Goal: Information Seeking & Learning: Learn about a topic

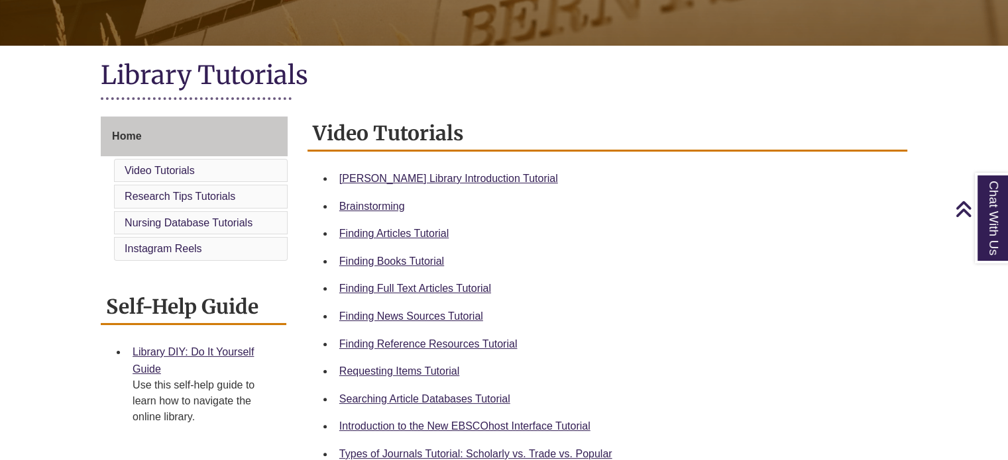
scroll to position [257, 0]
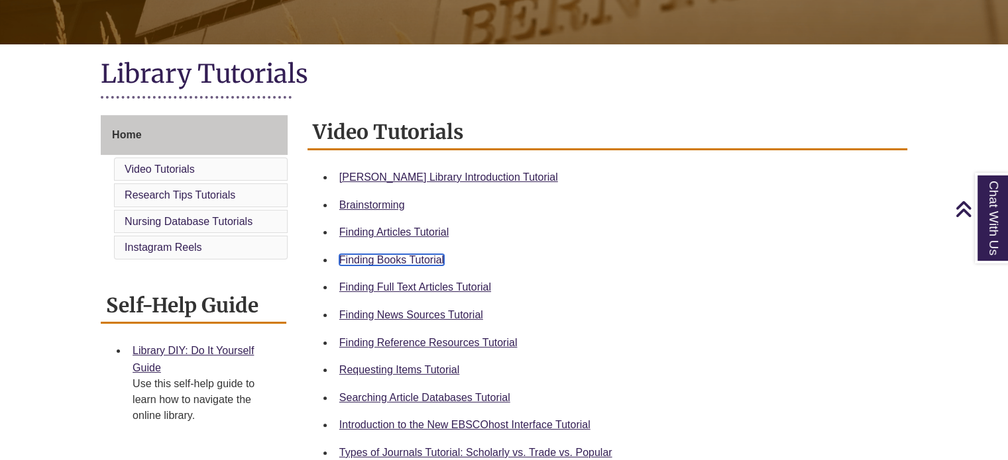
click at [391, 259] on link "Finding Books Tutorial" at bounding box center [391, 259] width 105 height 11
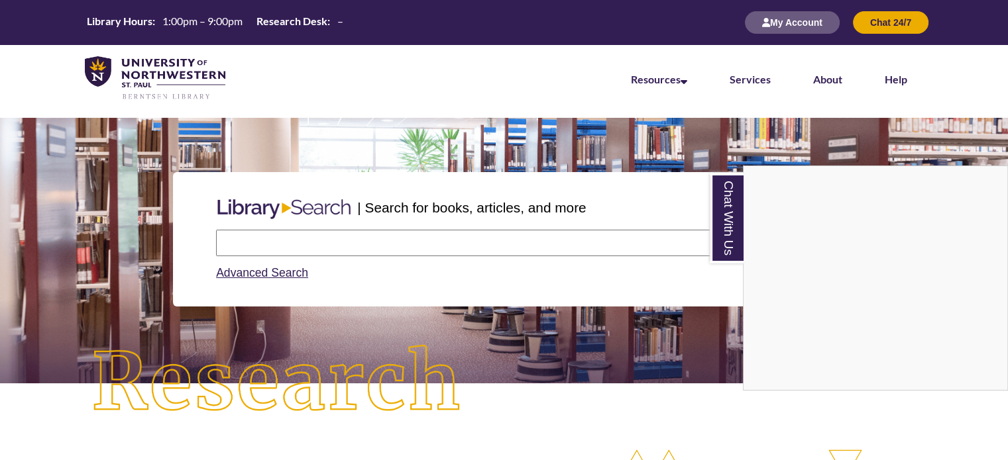
click at [280, 246] on div "Chat With Us" at bounding box center [504, 230] width 1008 height 460
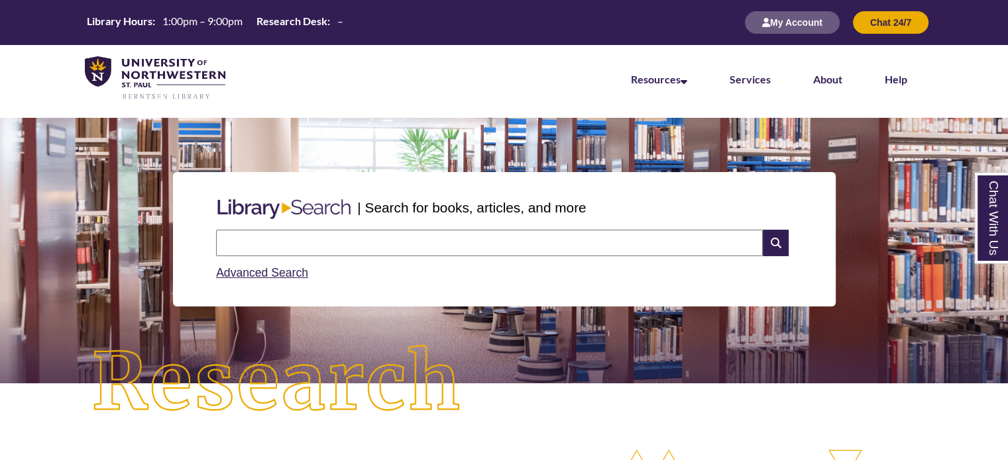
click at [280, 246] on input "text" at bounding box center [489, 243] width 547 height 26
type input "**********"
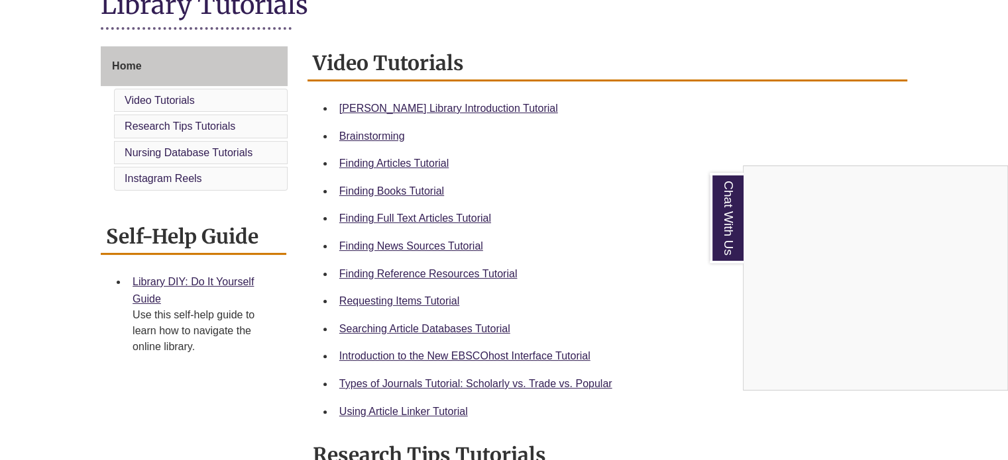
scroll to position [335, 0]
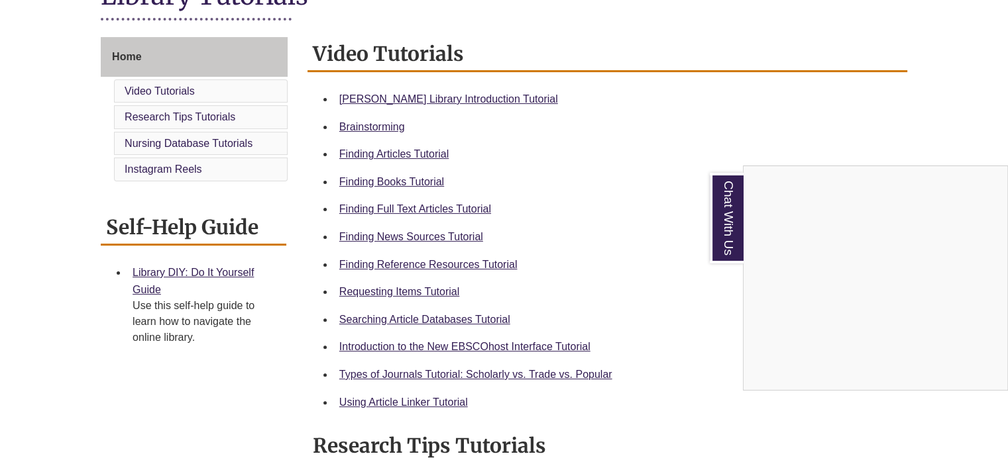
click at [394, 295] on div "Chat With Us" at bounding box center [504, 230] width 1008 height 460
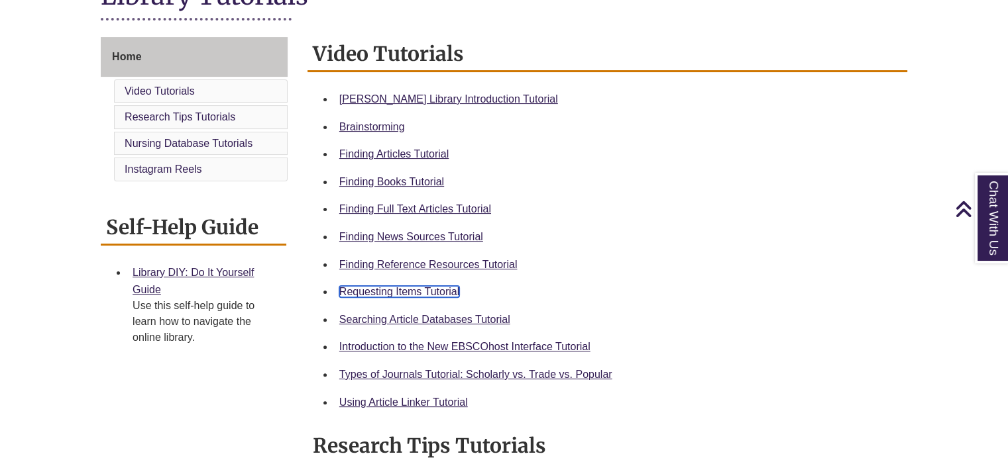
click at [384, 290] on link "Requesting Items Tutorial" at bounding box center [399, 291] width 120 height 11
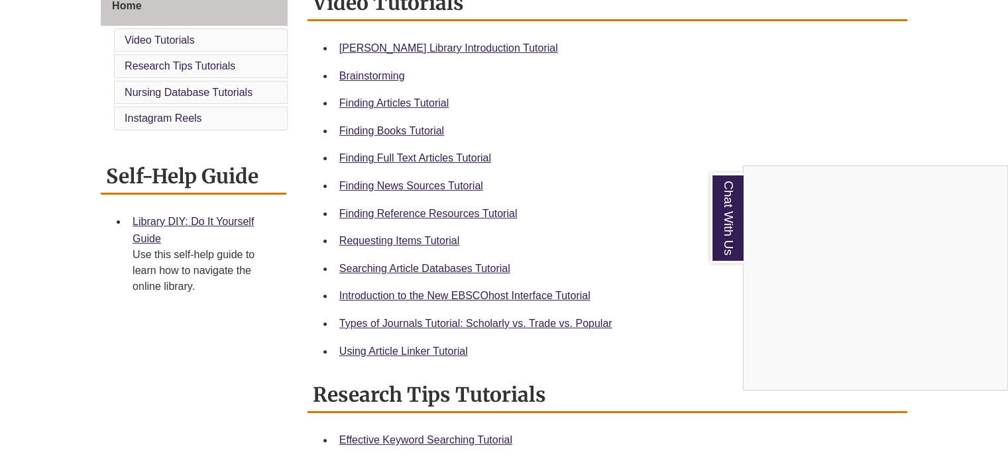
scroll to position [411, 0]
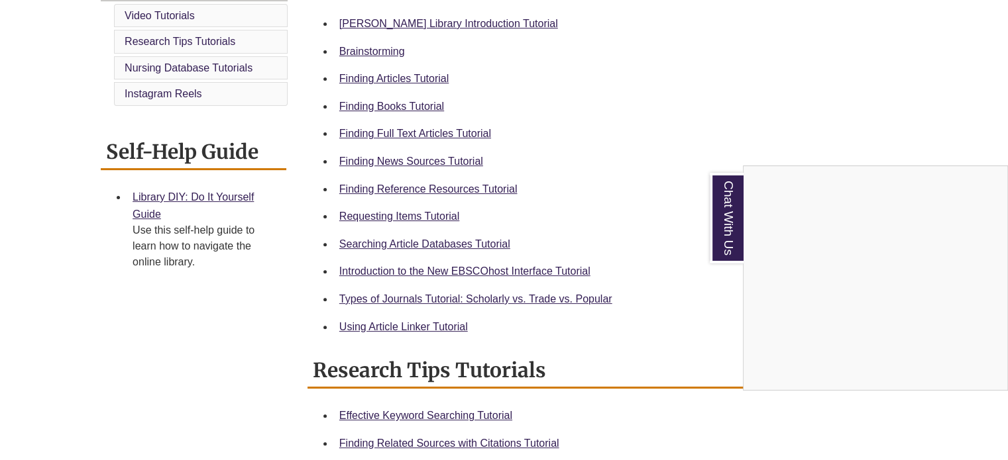
click at [435, 296] on div "Chat With Us" at bounding box center [504, 230] width 1008 height 460
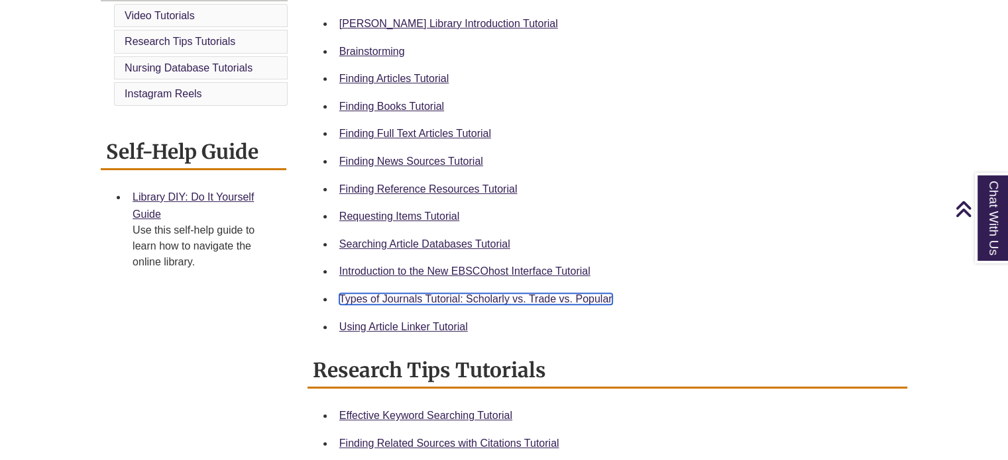
click at [435, 296] on link "Types of Journals Tutorial: Scholarly vs. Trade vs. Popular" at bounding box center [475, 298] width 273 height 11
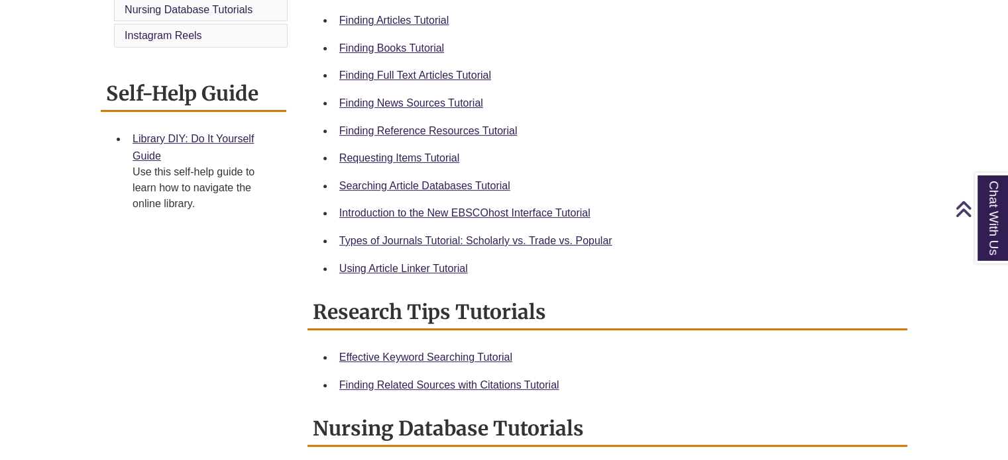
scroll to position [472, 0]
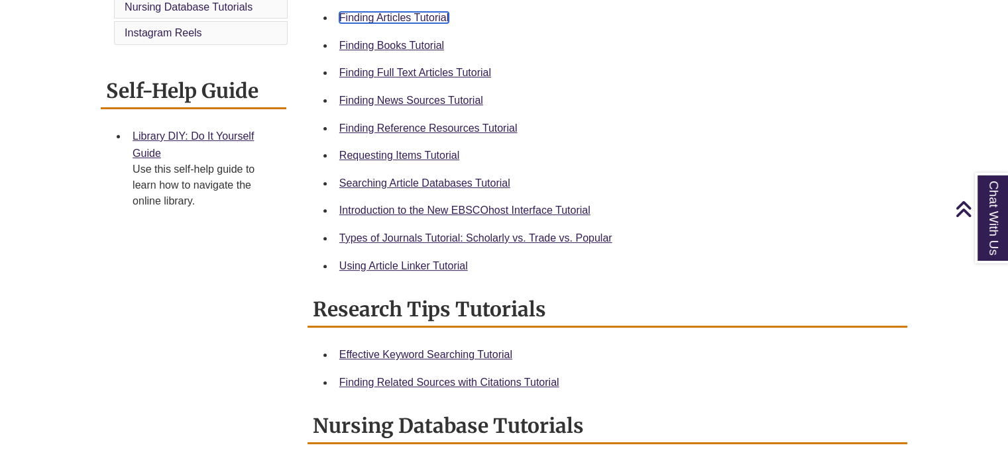
click at [411, 16] on link "Finding Articles Tutorial" at bounding box center [393, 17] width 109 height 11
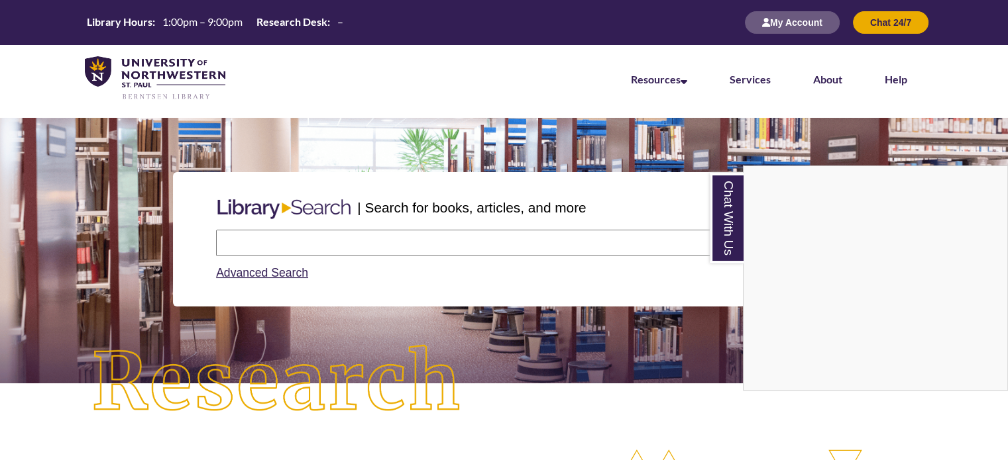
click at [490, 248] on div "Chat With Us" at bounding box center [504, 230] width 1008 height 460
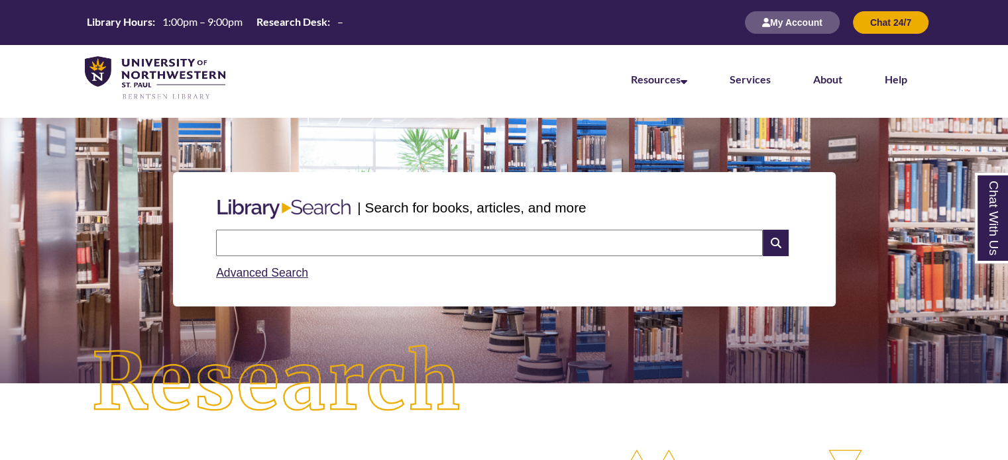
click at [458, 238] on input "text" at bounding box center [489, 243] width 547 height 26
type input "**********"
click at [770, 240] on icon at bounding box center [774, 243] width 25 height 26
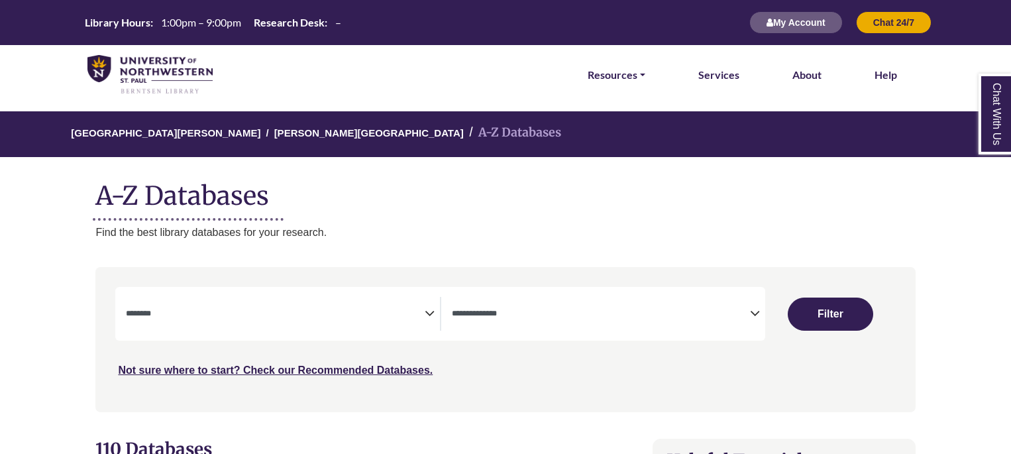
select select "Database Subject Filter"
select select "Database Types Filter"
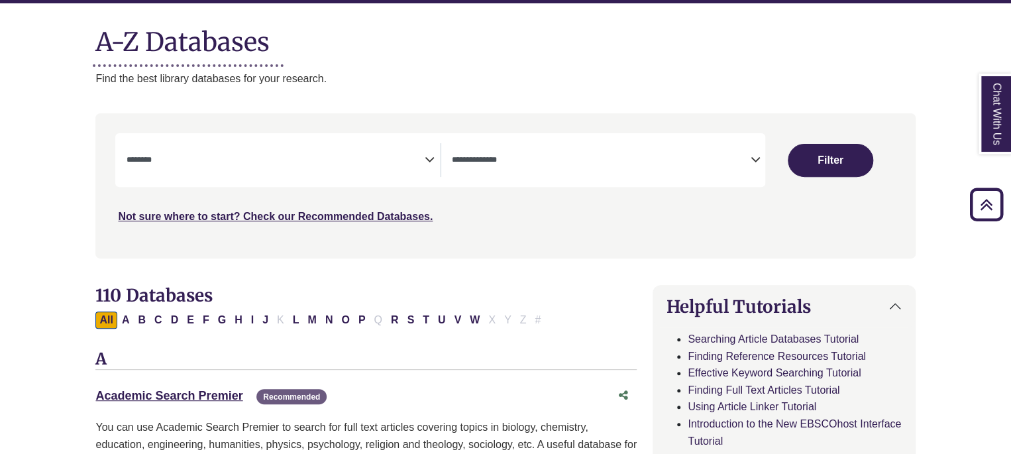
scroll to position [148, 0]
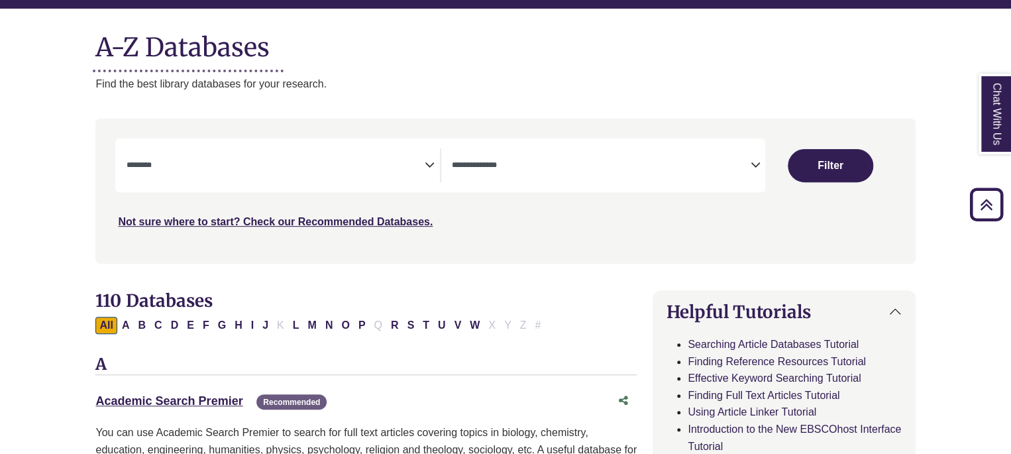
click at [269, 158] on span "Search filters" at bounding box center [275, 163] width 298 height 11
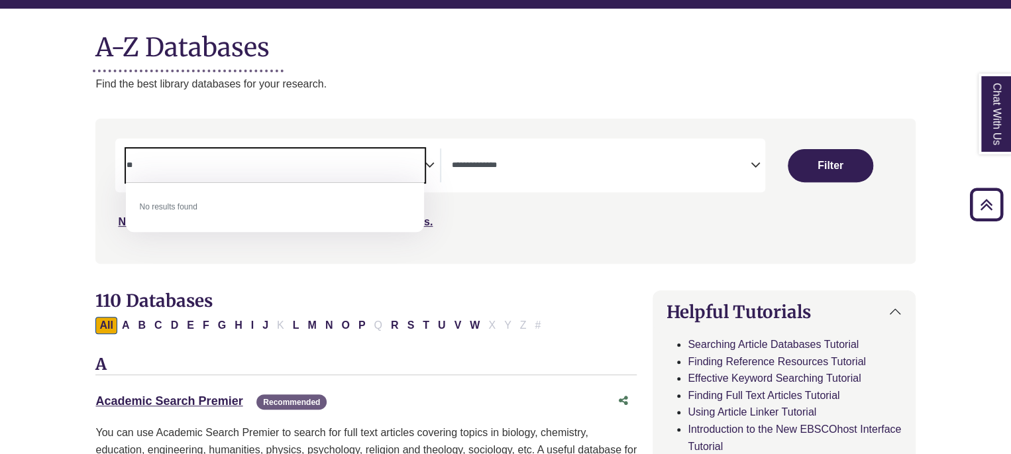
type textarea "*"
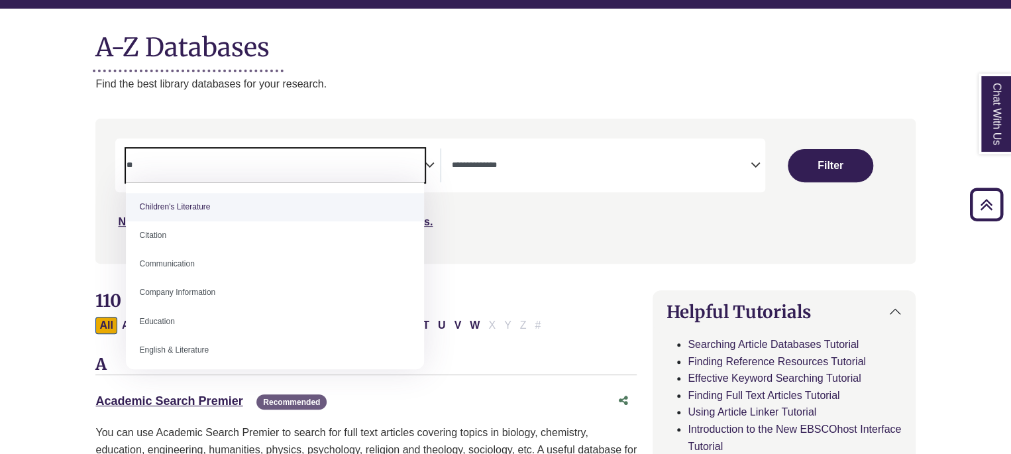
type textarea "*"
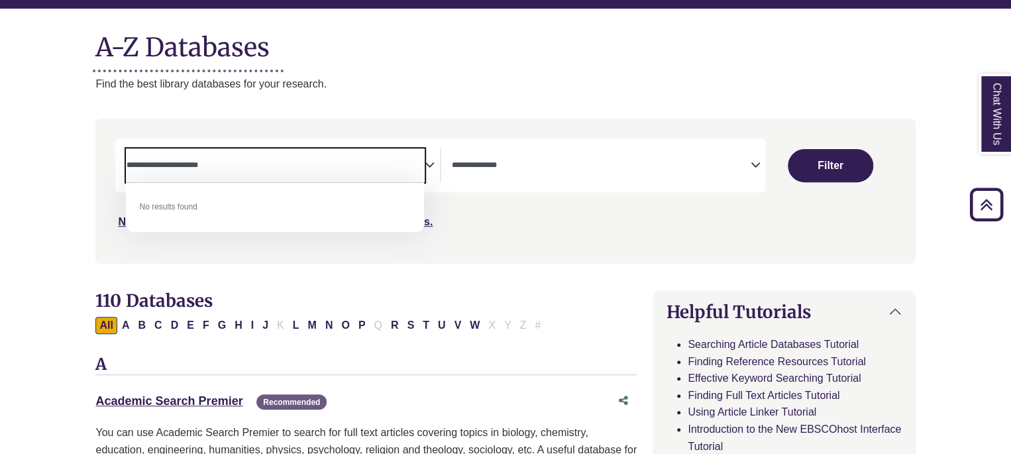
type textarea "**********"
click at [384, 161] on textarea "**********" at bounding box center [275, 166] width 298 height 11
click at [811, 164] on button "Filter" at bounding box center [830, 165] width 85 height 33
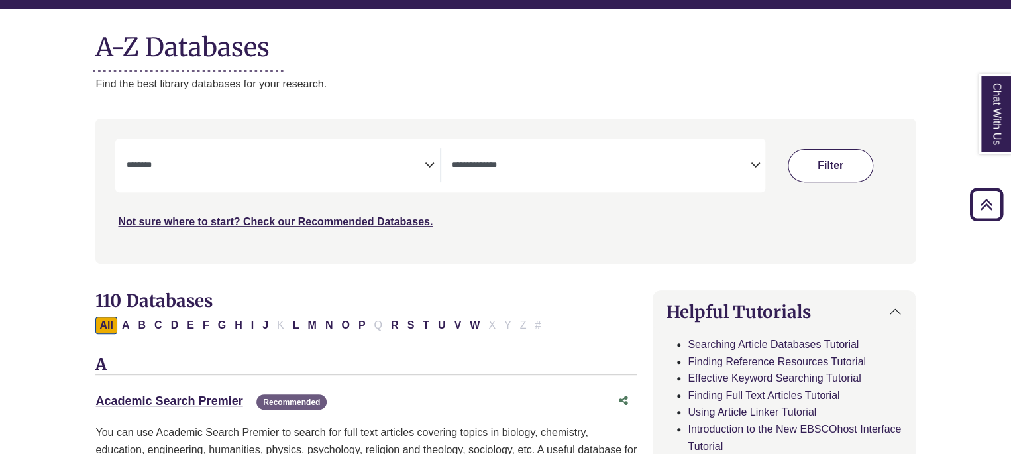
select select "Database Subject Filter"
select select "Database Types Filter"
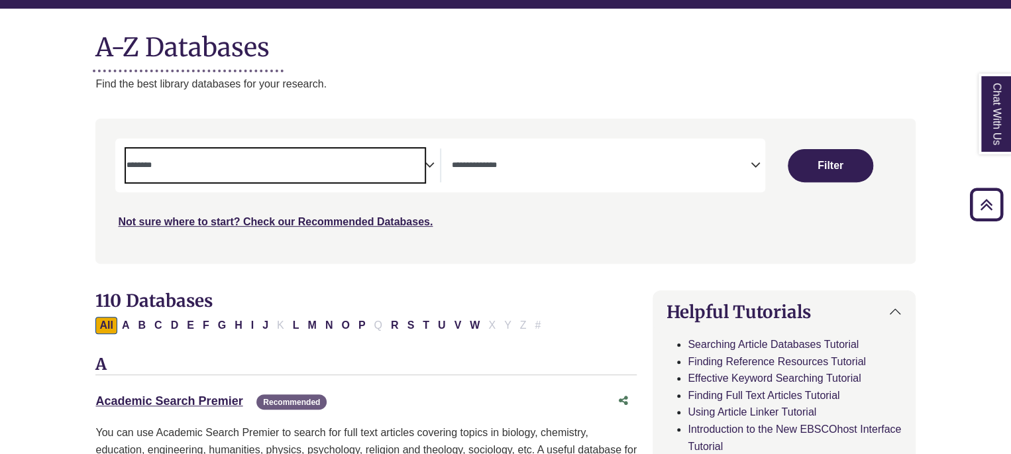
click at [359, 161] on textarea "Search" at bounding box center [275, 166] width 298 height 11
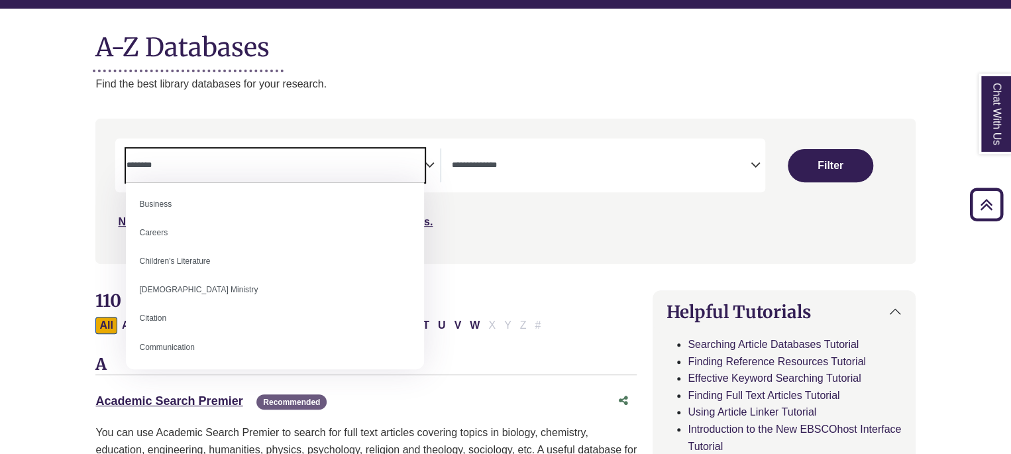
scroll to position [0, 0]
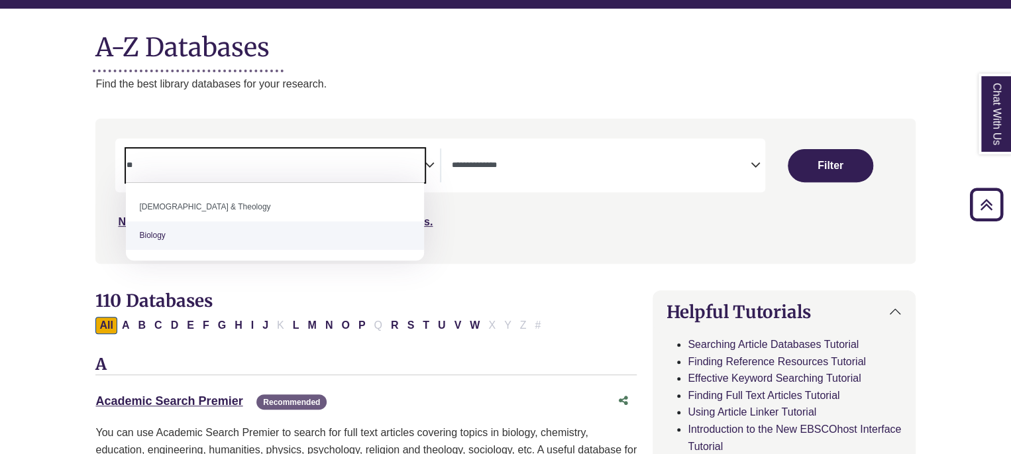
type textarea "**"
select select "*****"
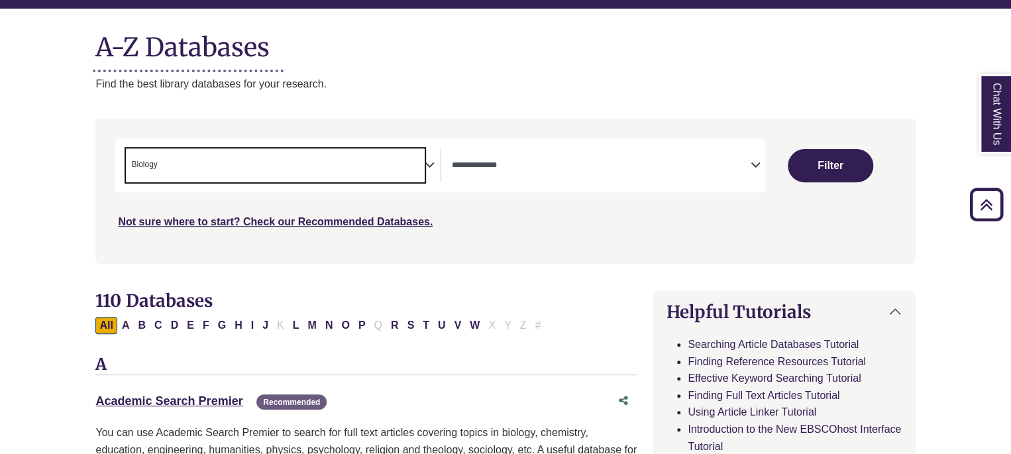
scroll to position [38, 0]
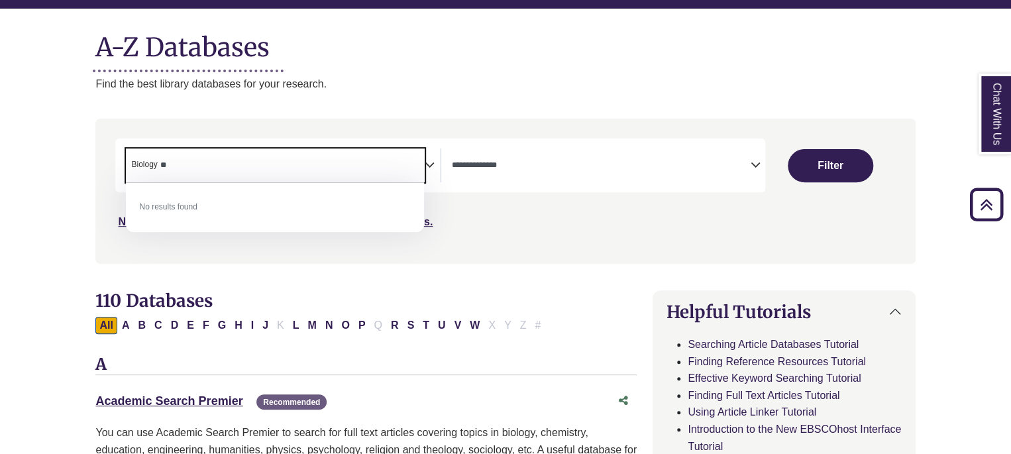
type textarea "*"
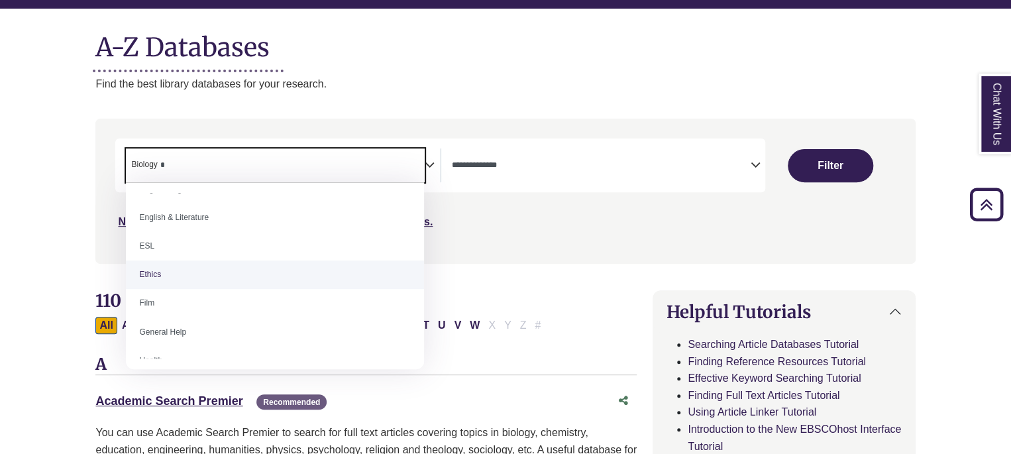
scroll to position [0, 0]
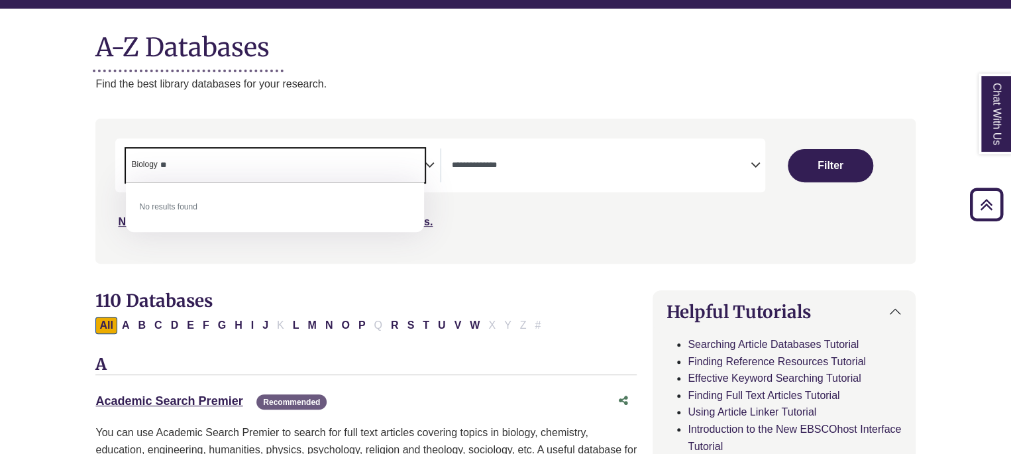
type textarea "*"
type textarea "*******"
select select "Database Subject Filter"
type textarea "*"
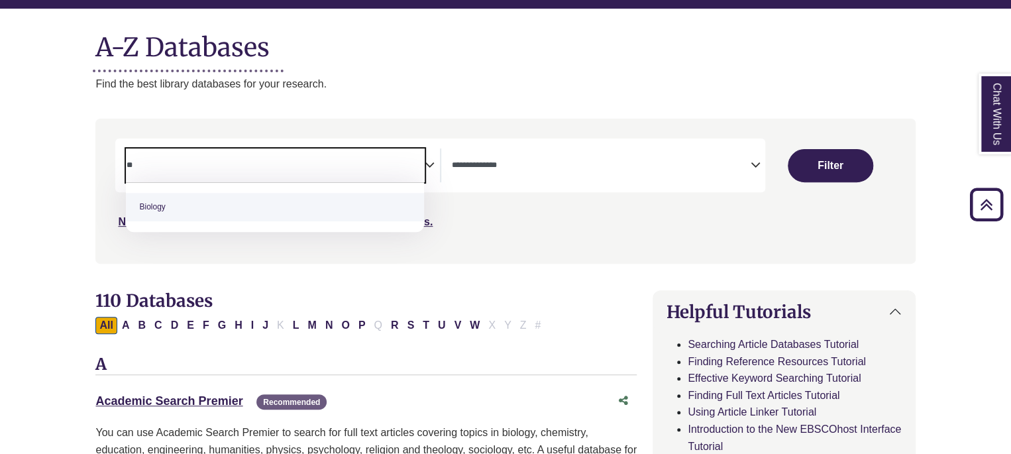
type textarea "*"
type textarea "****"
select select "*****"
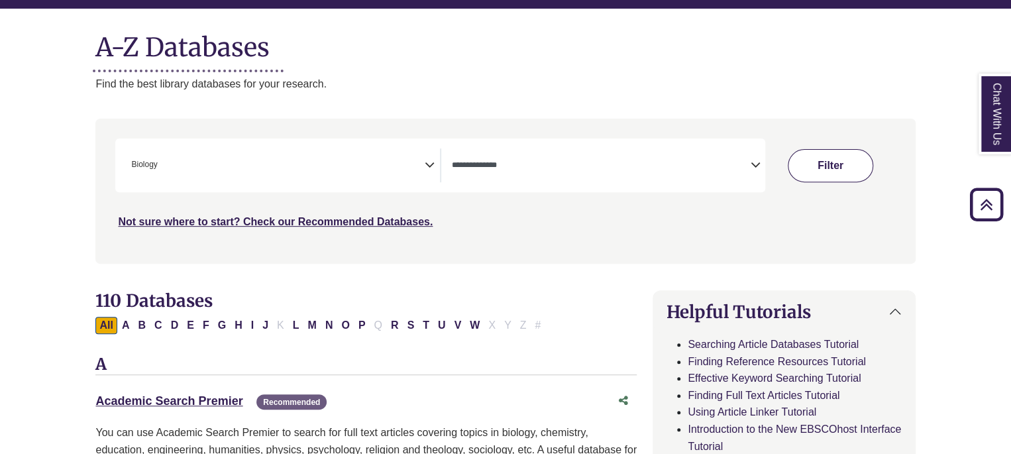
click at [839, 166] on button "Filter" at bounding box center [830, 165] width 85 height 33
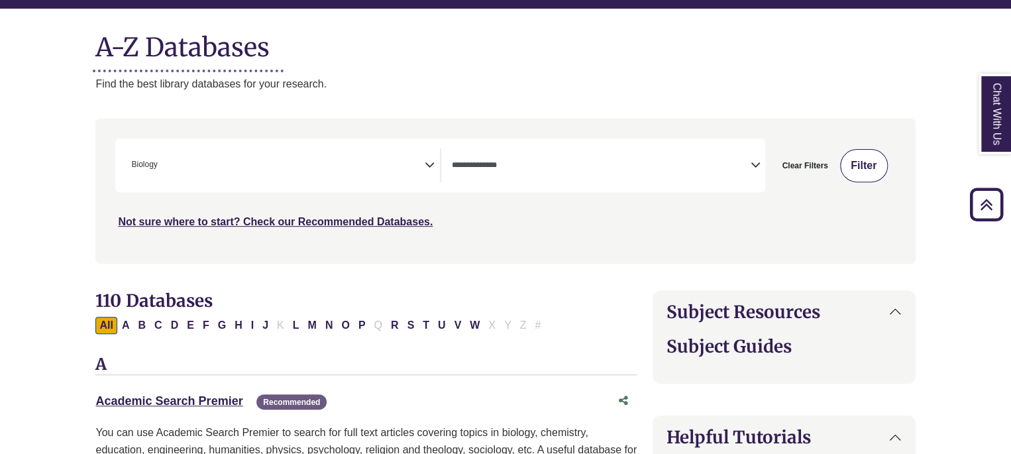
select select "Database Types Filter"
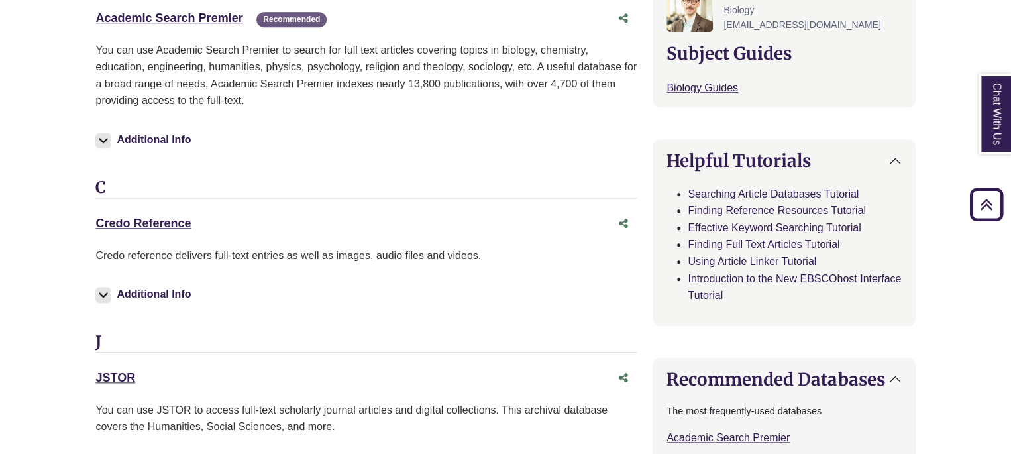
scroll to position [535, 0]
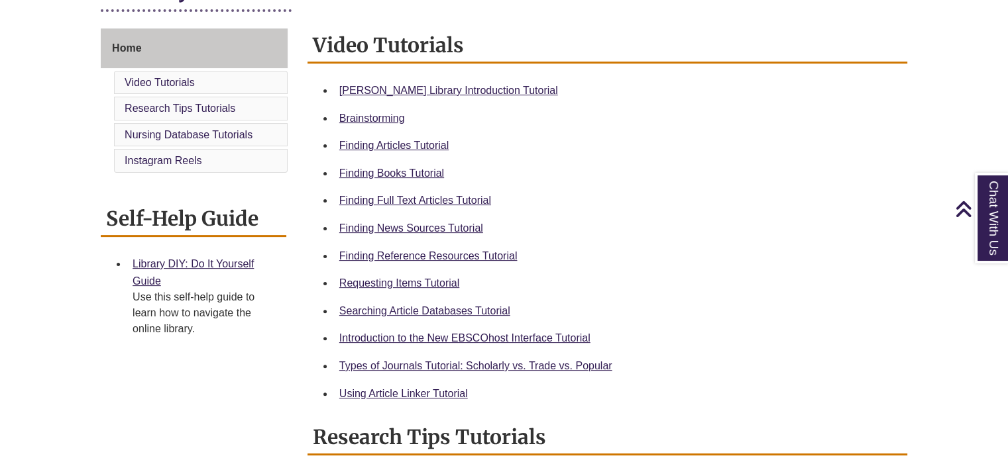
scroll to position [352, 0]
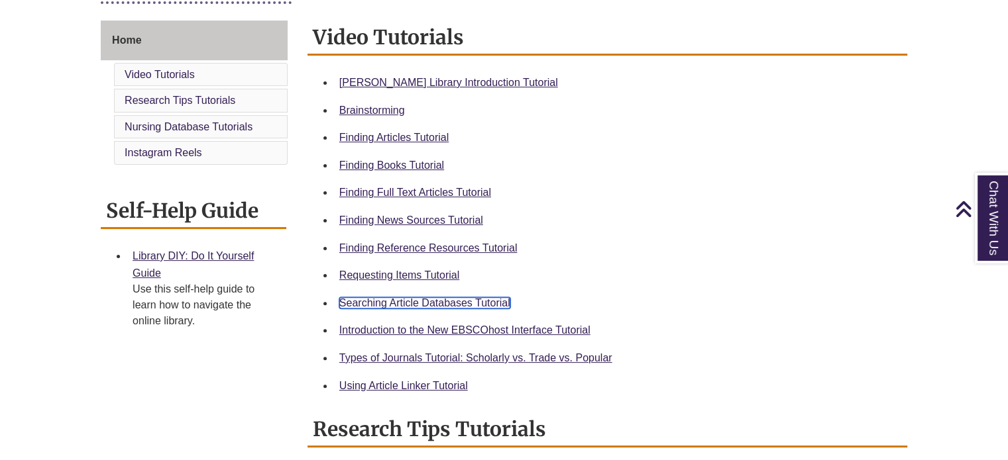
click at [407, 300] on link "Searching Article Databases Tutorial" at bounding box center [424, 302] width 171 height 11
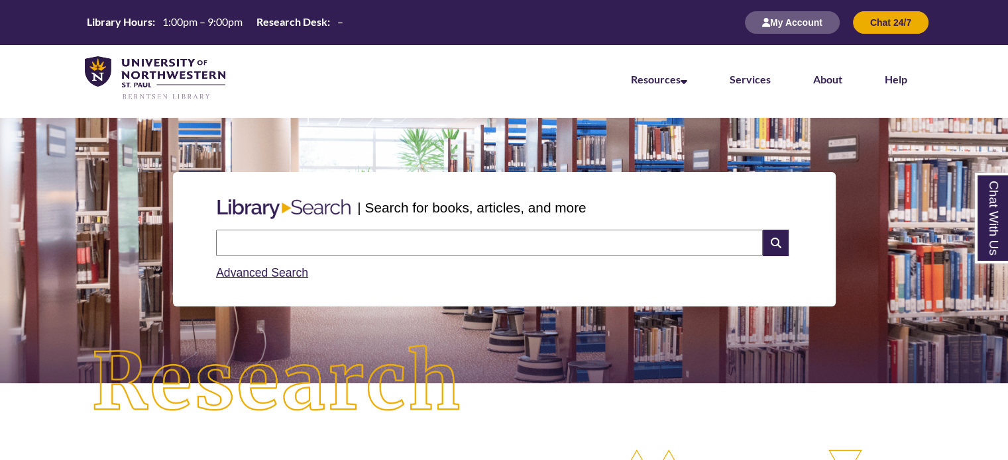
click at [378, 243] on input "text" at bounding box center [489, 243] width 547 height 26
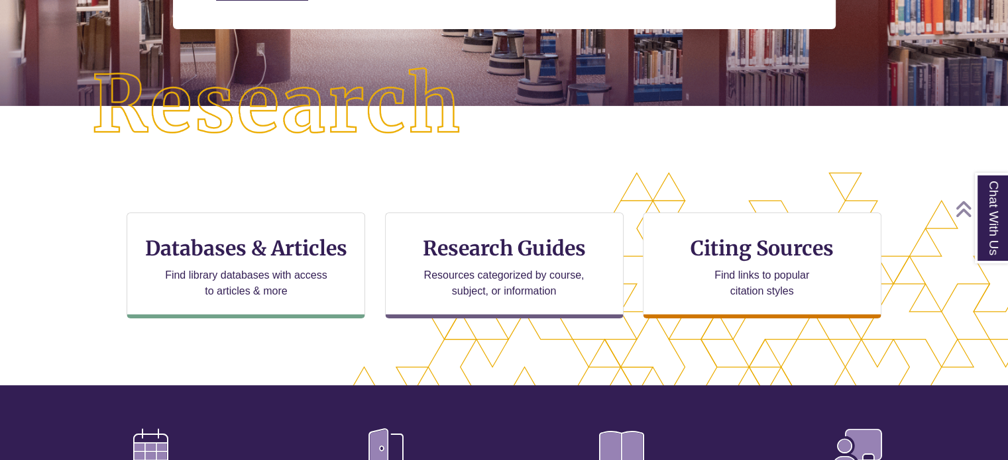
scroll to position [280, 0]
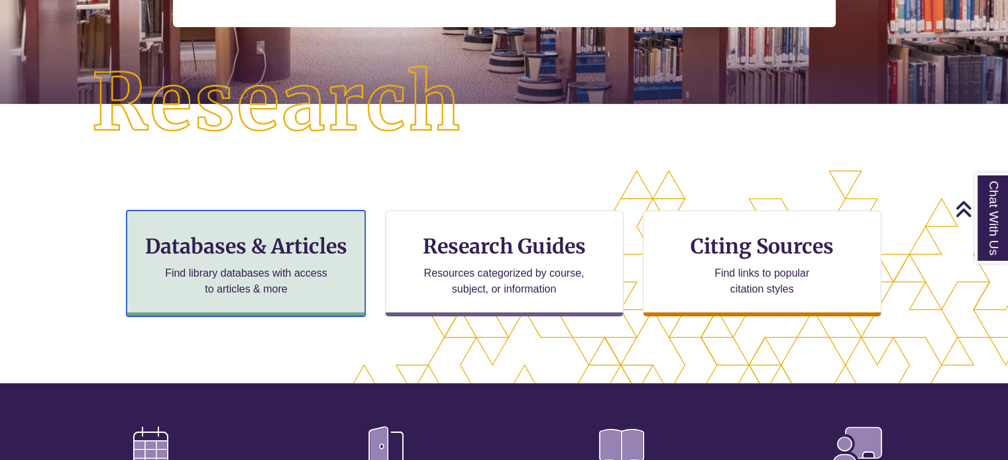
click at [331, 248] on h3 "Databases & Articles" at bounding box center [246, 246] width 216 height 25
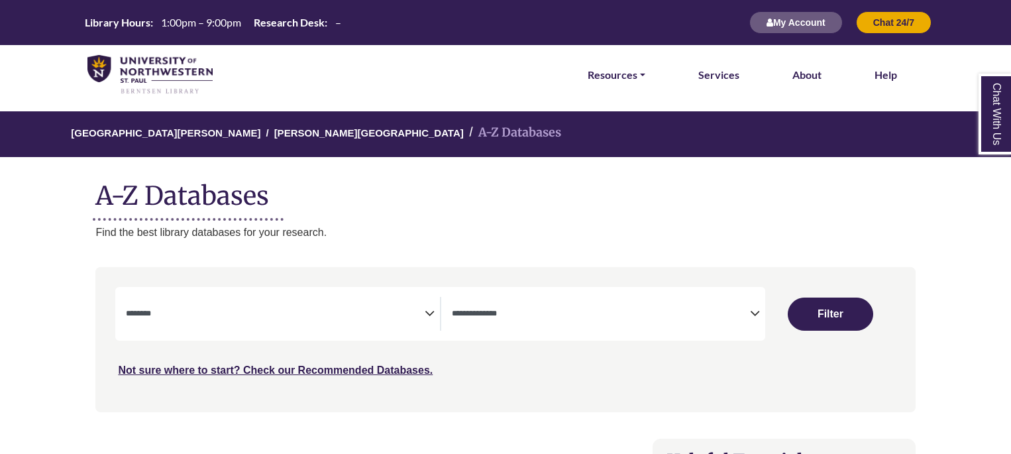
select select "Database Subject Filter"
select select "Database Types Filter"
select select "Database Subject Filter"
select select "Database Types Filter"
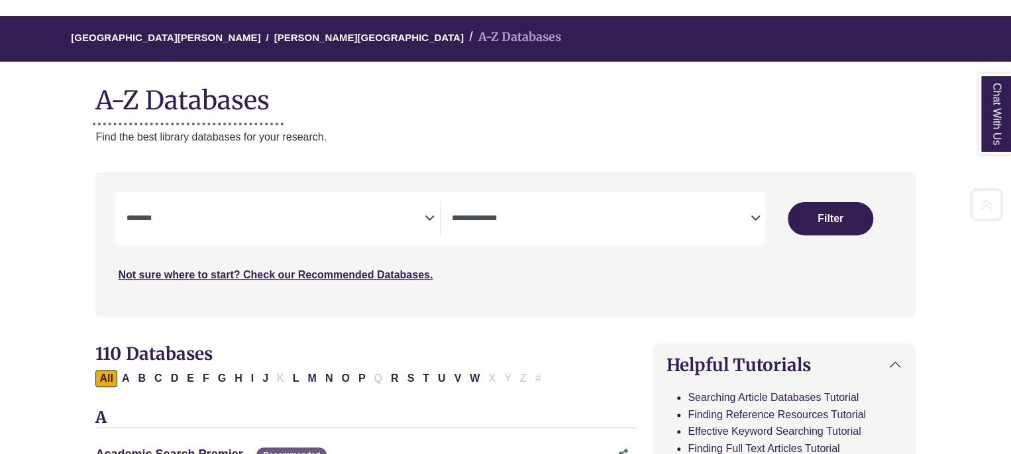
scroll to position [178, 0]
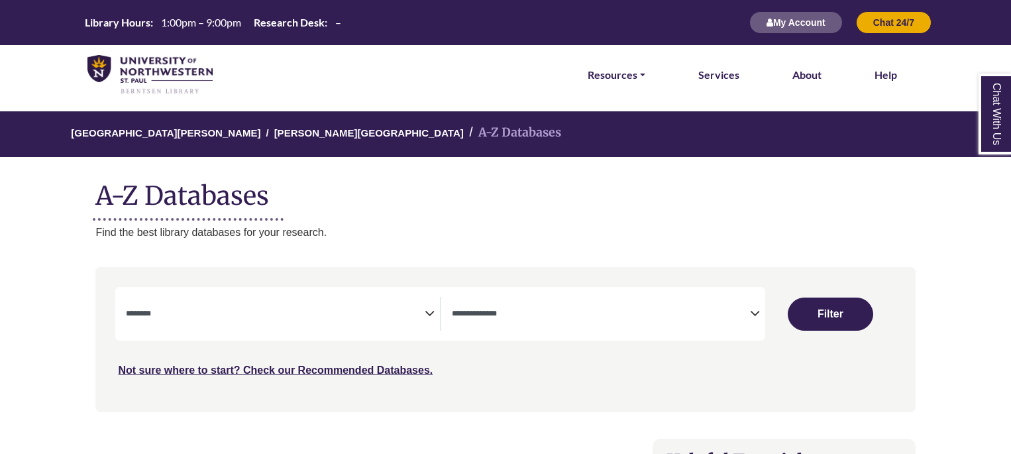
select select "Database Subject Filter"
select select "Database Types Filter"
select select "Database Subject Filter"
select select "Database Types Filter"
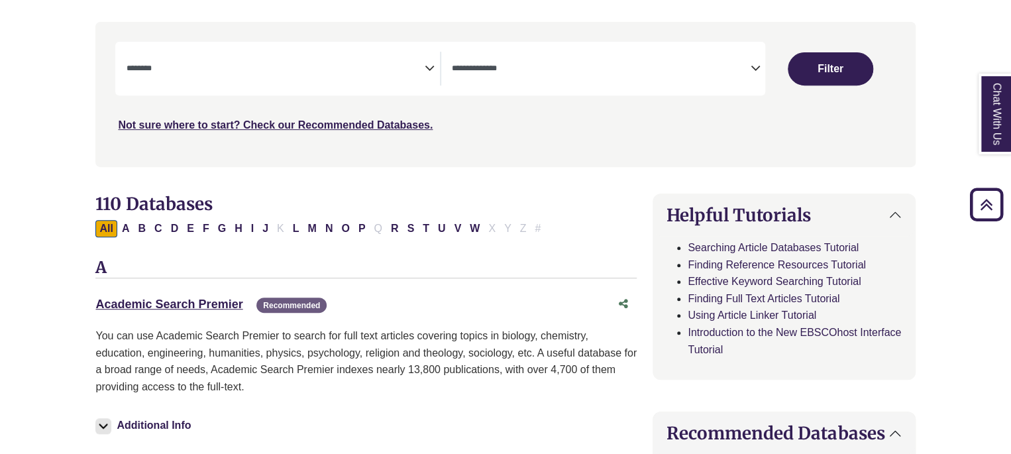
scroll to position [246, 0]
click at [193, 305] on link "Academic Search Premier This link opens in a new window" at bounding box center [168, 303] width 147 height 13
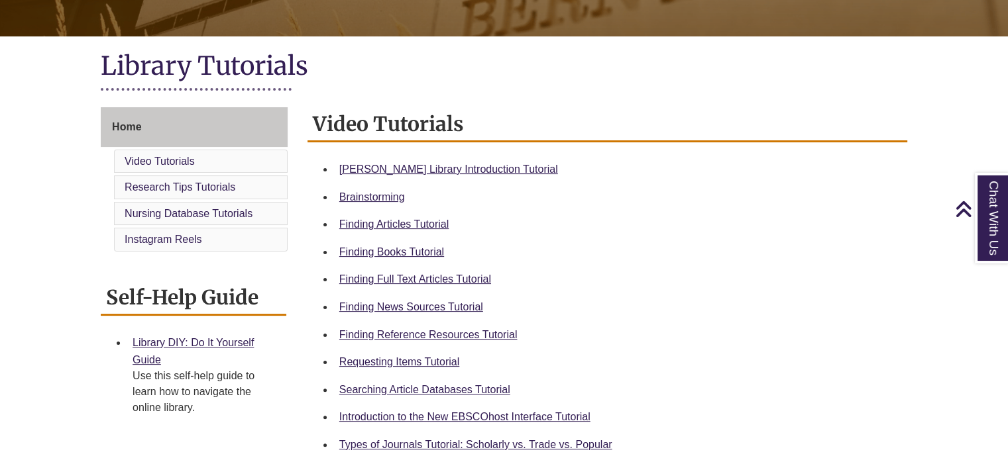
scroll to position [280, 0]
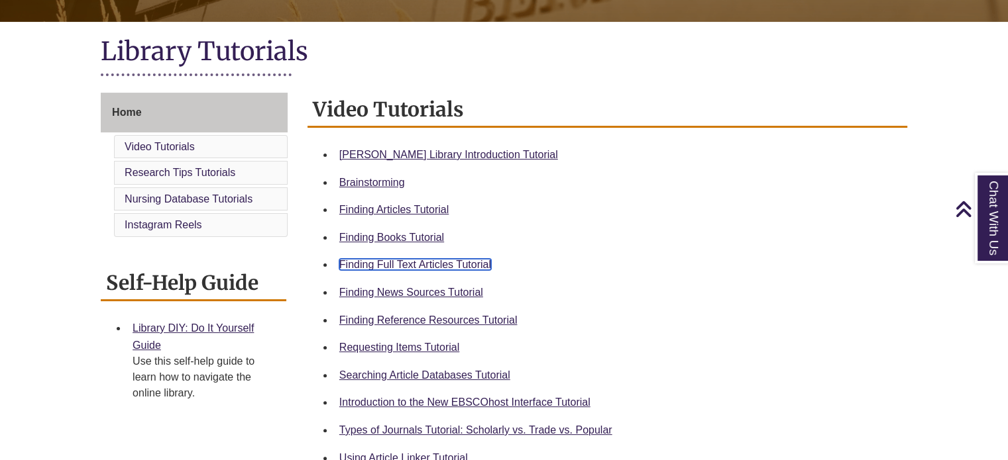
click at [400, 267] on link "Finding Full Text Articles Tutorial" at bounding box center [415, 264] width 152 height 11
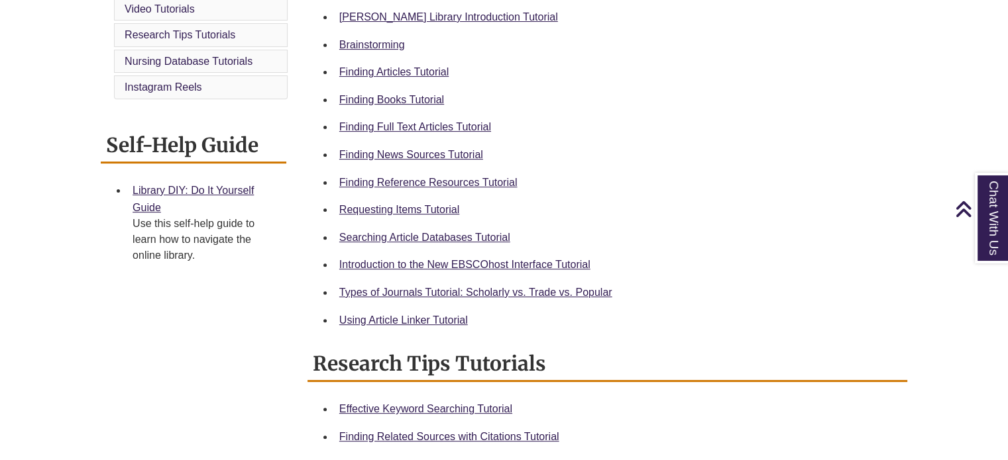
scroll to position [418, 0]
click at [380, 321] on link "Using Article Linker Tutorial" at bounding box center [403, 319] width 129 height 11
